Goal: Transaction & Acquisition: Purchase product/service

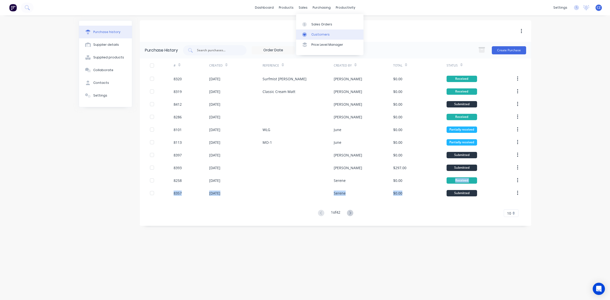
click at [319, 36] on div "Customers" at bounding box center [320, 34] width 18 height 5
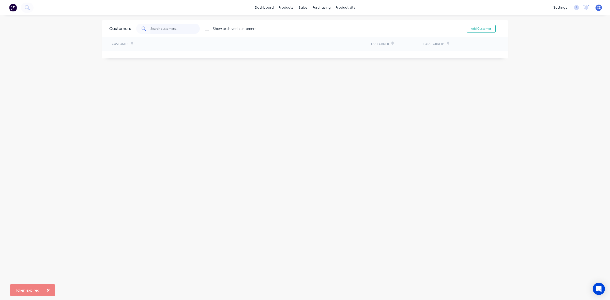
click at [172, 26] on input "text" at bounding box center [175, 29] width 50 height 10
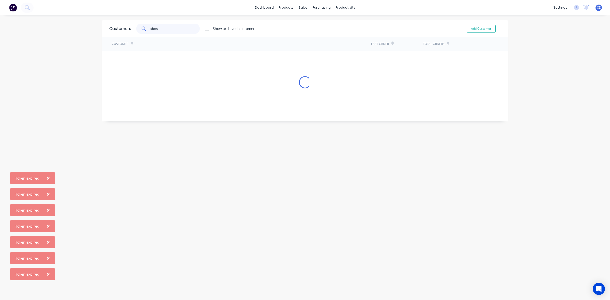
type input "sheng"
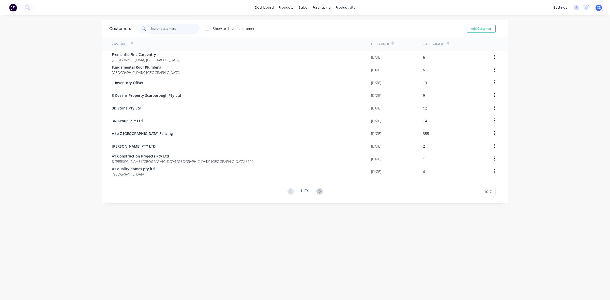
click at [174, 25] on input "text" at bounding box center [175, 29] width 50 height 10
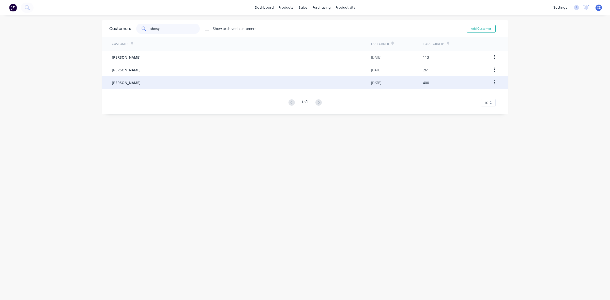
type input "sheng"
click at [163, 85] on div "Lisheng Zhang" at bounding box center [241, 82] width 259 height 13
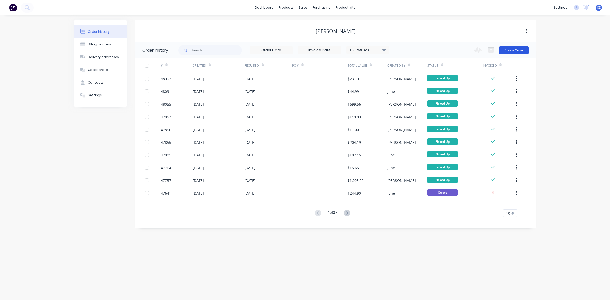
click at [511, 53] on button "Create Order" at bounding box center [513, 50] width 29 height 8
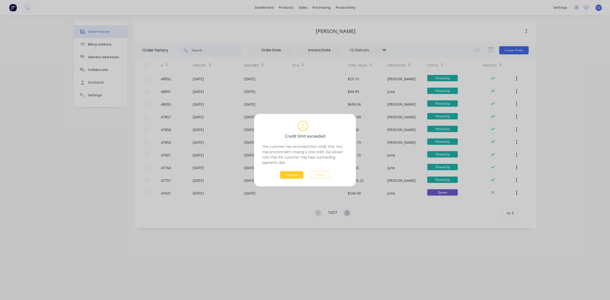
click at [295, 178] on button "Continue" at bounding box center [291, 175] width 23 height 8
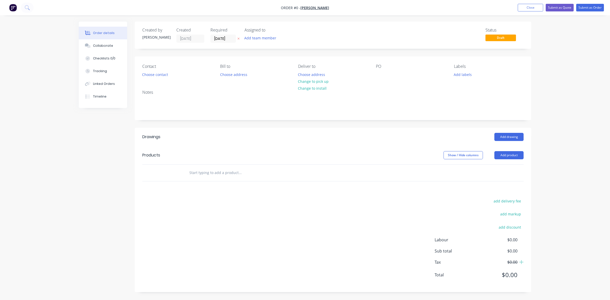
drag, startPoint x: 512, startPoint y: 156, endPoint x: 512, endPoint y: 160, distance: 3.3
click at [512, 158] on button "Add product" at bounding box center [508, 155] width 29 height 8
click at [513, 167] on div "Product catalogue" at bounding box center [499, 167] width 39 height 7
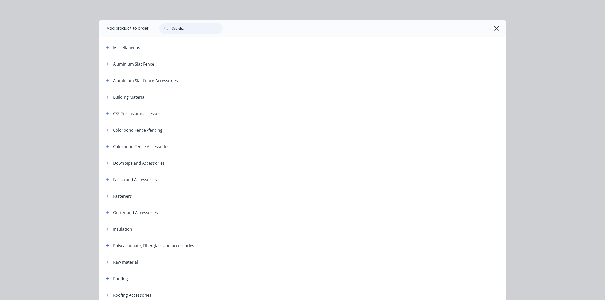
click at [190, 27] on input "text" at bounding box center [197, 28] width 50 height 10
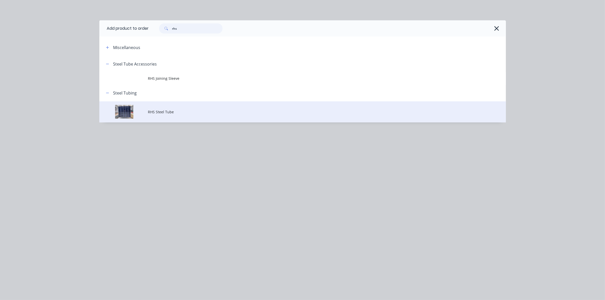
type input "rhs"
click at [187, 115] on td "RHS Steel Tube" at bounding box center [327, 111] width 358 height 21
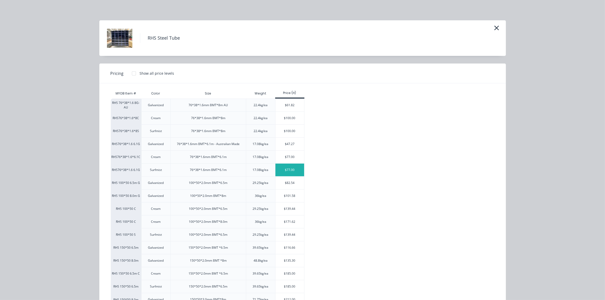
click at [296, 171] on div "$77.00" at bounding box center [289, 170] width 29 height 13
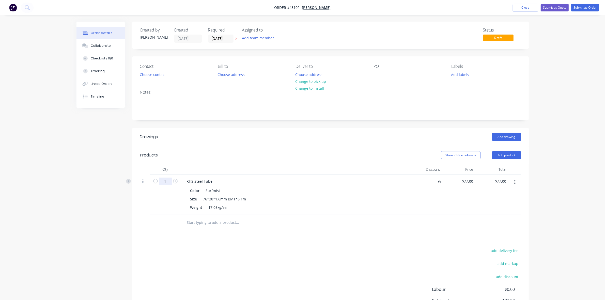
click at [170, 182] on input "1" at bounding box center [165, 182] width 13 height 8
type input "5"
type input "$385.00"
drag, startPoint x: 362, startPoint y: 152, endPoint x: 366, endPoint y: 155, distance: 4.8
click at [363, 153] on div "Show / Hide columns Add product" at bounding box center [371, 155] width 300 height 8
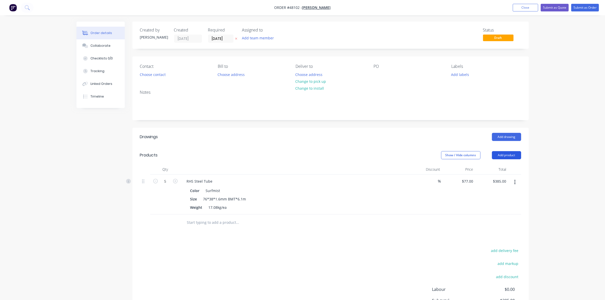
click at [508, 159] on button "Add product" at bounding box center [506, 155] width 29 height 8
drag, startPoint x: 507, startPoint y: 172, endPoint x: 504, endPoint y: 169, distance: 4.4
click at [504, 169] on div "Product catalogue" at bounding box center [496, 167] width 39 height 7
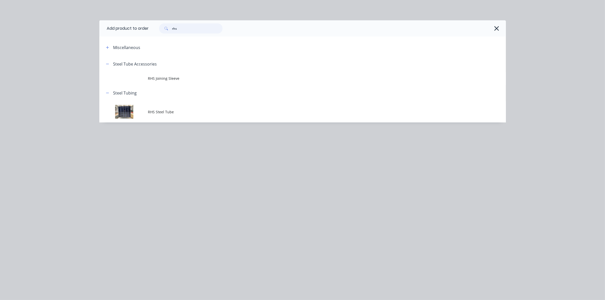
drag, startPoint x: 198, startPoint y: 33, endPoint x: 122, endPoint y: 30, distance: 76.0
click at [123, 30] on header "Add product to order rhs" at bounding box center [302, 28] width 407 height 16
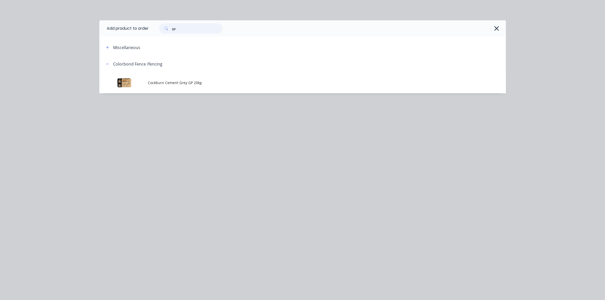
drag, startPoint x: 190, startPoint y: 29, endPoint x: 216, endPoint y: 66, distance: 45.4
click at [215, 64] on div "Add product to order gp Miscellaneous Colorbond Fence /fencing Cockburn Cement …" at bounding box center [302, 56] width 407 height 73
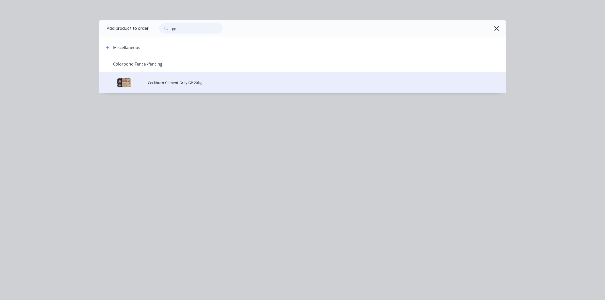
type input "gp"
click at [195, 81] on span "Cockburn Cement Grey GP 20kg" at bounding box center [291, 82] width 286 height 5
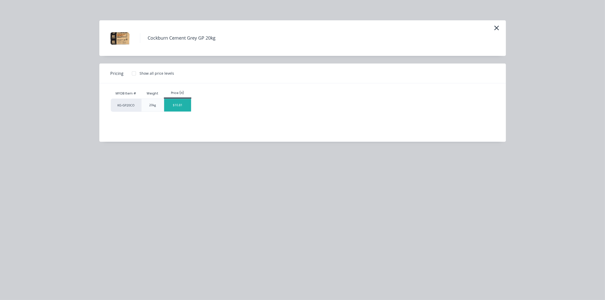
click at [179, 108] on div "$10.81" at bounding box center [177, 105] width 27 height 13
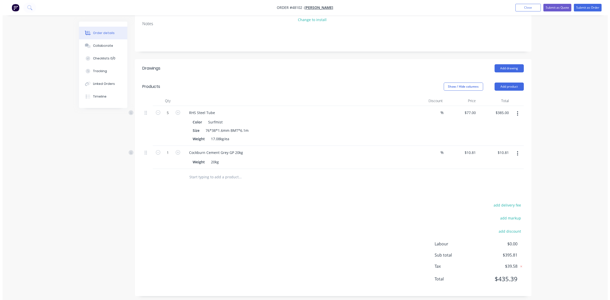
scroll to position [73, 0]
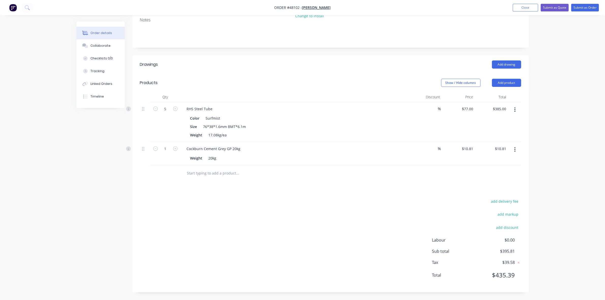
click at [346, 205] on div "add delivery fee add markup add discount Labour $0.00 Sub total $395.81 Tax $39…" at bounding box center [330, 241] width 381 height 87
click at [596, 8] on button "Submit as Order" at bounding box center [585, 8] width 28 height 8
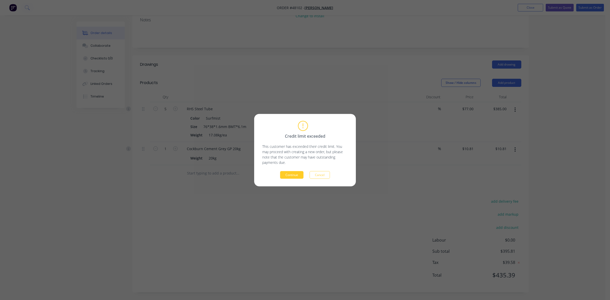
click at [299, 174] on button "Continue" at bounding box center [291, 175] width 23 height 8
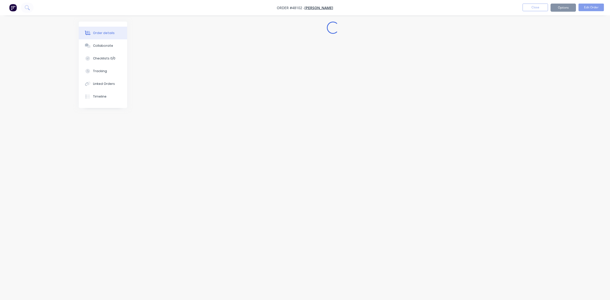
scroll to position [0, 0]
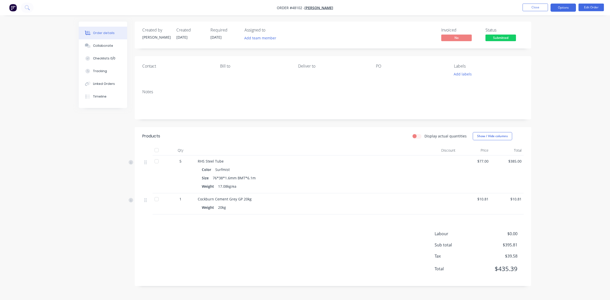
click at [558, 7] on button "Options" at bounding box center [562, 8] width 25 height 8
click at [540, 33] on div "Invoice" at bounding box center [547, 30] width 47 height 7
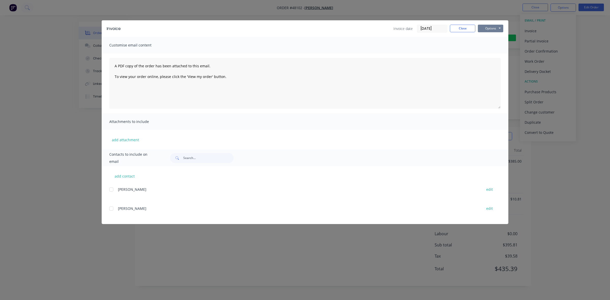
click at [492, 29] on button "Options" at bounding box center [490, 29] width 25 height 8
click at [493, 47] on button "Print" at bounding box center [494, 46] width 33 height 8
click at [467, 27] on button "Close" at bounding box center [462, 29] width 25 height 8
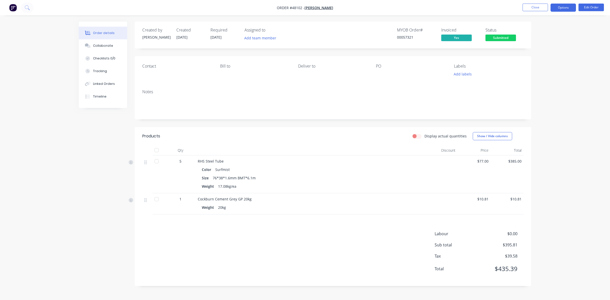
drag, startPoint x: 568, startPoint y: 7, endPoint x: 567, endPoint y: 11, distance: 4.0
click at [567, 8] on button "Options" at bounding box center [562, 8] width 25 height 8
click at [545, 72] on div "Delivery Docket" at bounding box center [547, 71] width 47 height 7
click at [534, 46] on button "Without pricing" at bounding box center [548, 51] width 56 height 10
click at [506, 37] on span "Submitted" at bounding box center [500, 38] width 30 height 6
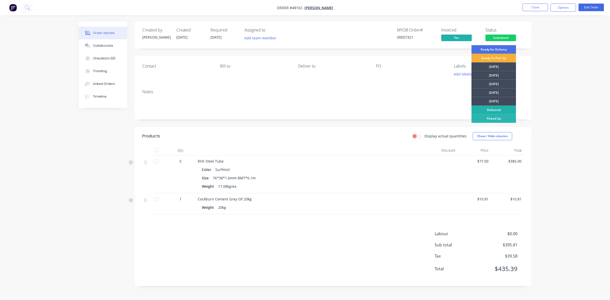
drag, startPoint x: 492, startPoint y: 117, endPoint x: 502, endPoint y: 110, distance: 12.5
click at [498, 113] on div "Ready for Delivery Ready To Pick Up Monday Tuesday Wednesday Thursday Friday De…" at bounding box center [493, 108] width 44 height 127
click at [502, 120] on div "Picked Up" at bounding box center [493, 118] width 44 height 9
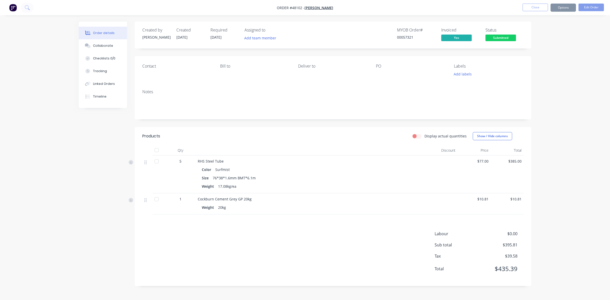
drag, startPoint x: 548, startPoint y: 101, endPoint x: 551, endPoint y: 81, distance: 20.6
click at [548, 101] on div "Order details Collaborate Checklists 0/0 Tracking Linked Orders Timeline Order …" at bounding box center [305, 150] width 610 height 300
click at [531, 8] on button "Close" at bounding box center [534, 8] width 25 height 8
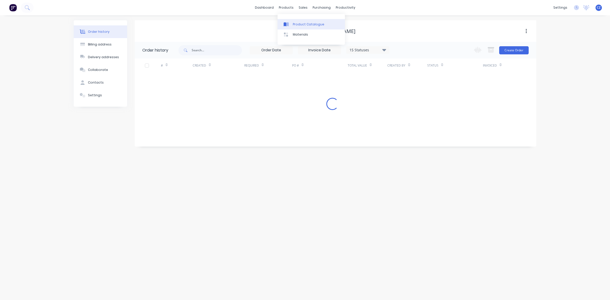
drag, startPoint x: 301, startPoint y: 23, endPoint x: 288, endPoint y: 24, distance: 13.8
click at [302, 23] on div "Product Catalogue" at bounding box center [309, 24] width 32 height 5
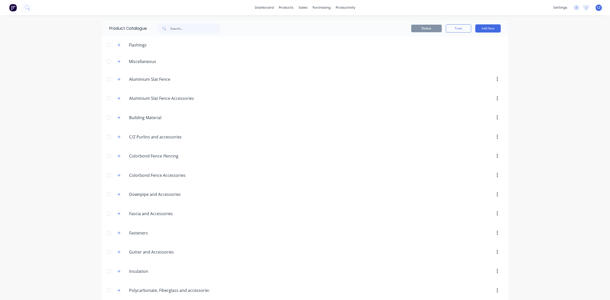
click at [120, 78] on span at bounding box center [119, 79] width 6 height 6
drag, startPoint x: 117, startPoint y: 79, endPoint x: 191, endPoint y: 84, distance: 73.8
click at [120, 79] on button "button" at bounding box center [119, 79] width 6 height 6
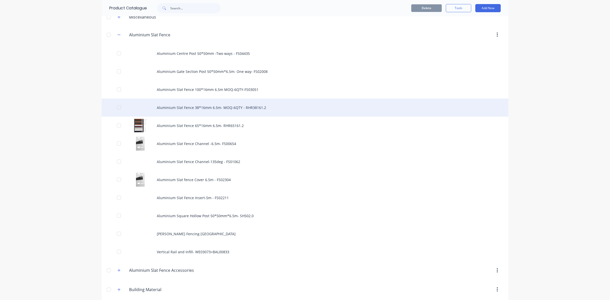
scroll to position [64, 0]
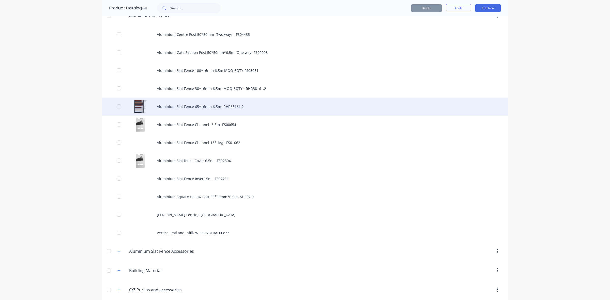
click at [209, 105] on div "Aluminium Slat Fence 65*16mm 6.5m- RHR65161.2" at bounding box center [305, 107] width 407 height 18
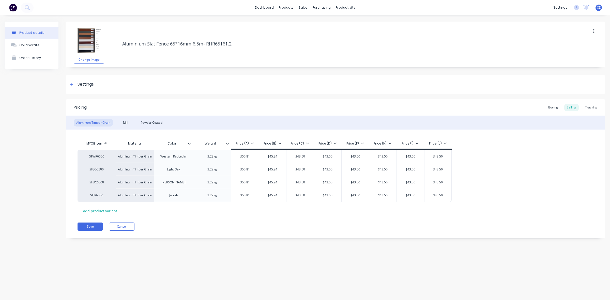
type textarea "x"
drag, startPoint x: 593, startPoint y: 107, endPoint x: 473, endPoint y: 115, distance: 119.9
click at [592, 107] on div "Tracking" at bounding box center [590, 108] width 17 height 8
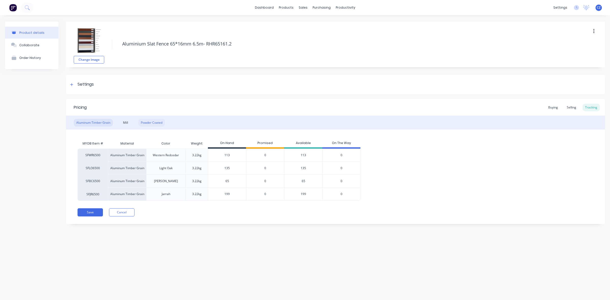
click at [157, 122] on div "Powder Coated" at bounding box center [151, 123] width 27 height 8
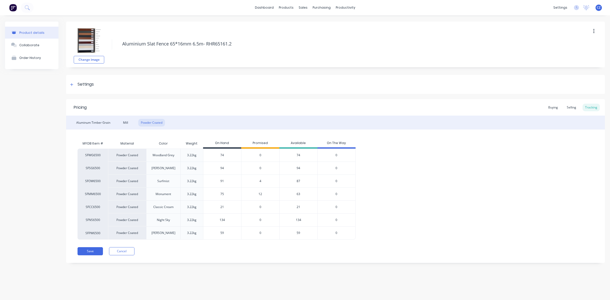
click at [260, 194] on span "12" at bounding box center [260, 194] width 4 height 5
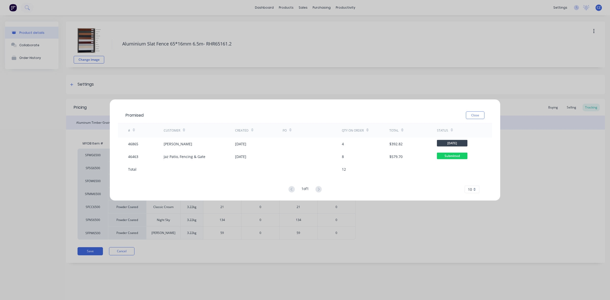
click at [271, 68] on div "Promised Close # Customer Created PO Qty on order Total Status 46865 Mr Fang 15…" at bounding box center [305, 150] width 610 height 300
